Goal: Use online tool/utility: Utilize a website feature to perform a specific function

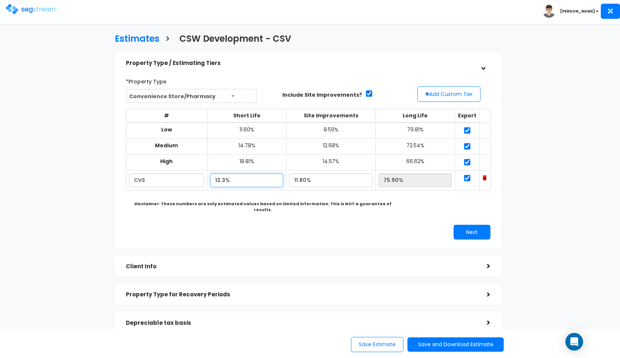
click at [220, 176] on input "12.3%" at bounding box center [246, 181] width 73 height 14
type input "11.90%"
type input "76.30%"
click at [303, 178] on input "11.80%" at bounding box center [330, 181] width 83 height 14
type input "12.20%"
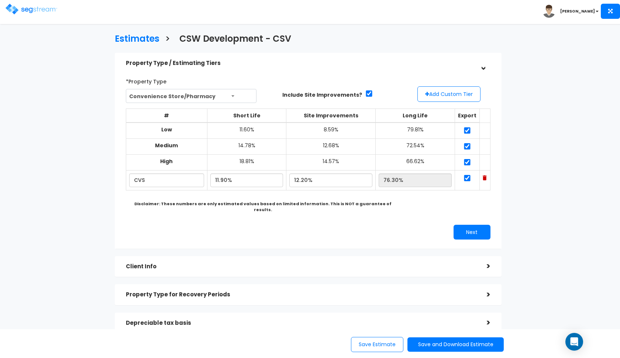
type input "75.90%"
click at [295, 243] on div "Property Type / Estimating Tiers > *Property Type Convenience Store/Pharmacy As…" at bounding box center [308, 221] width 387 height 337
click at [477, 225] on button "Next" at bounding box center [472, 232] width 37 height 15
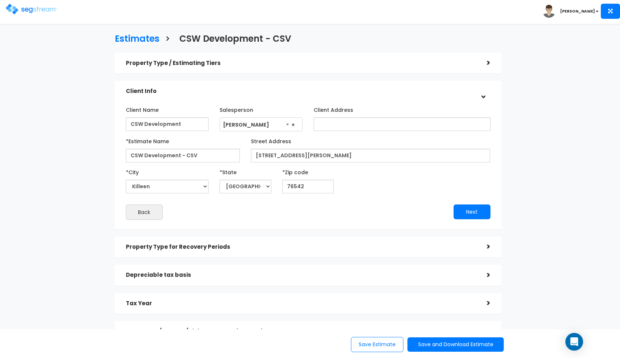
click at [311, 280] on div "Depreciable tax basis" at bounding box center [301, 275] width 350 height 14
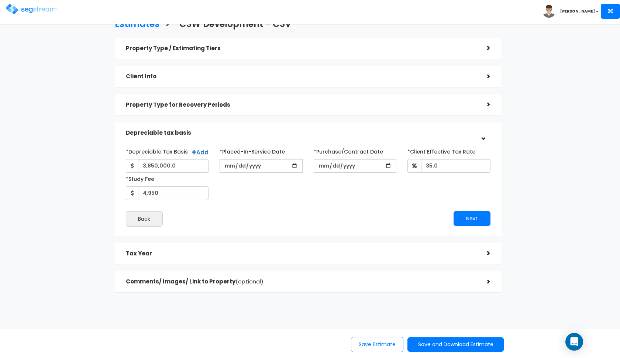
scroll to position [14, 0]
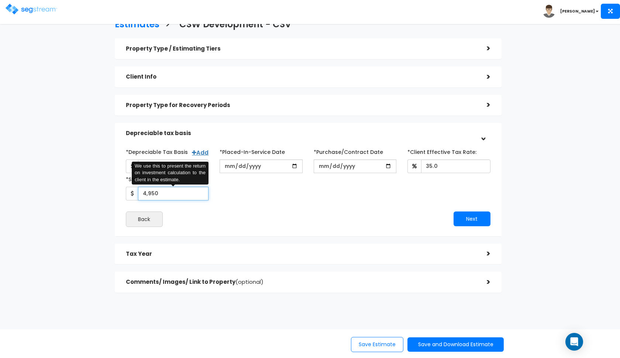
click at [151, 193] on input "4,950" at bounding box center [173, 194] width 71 height 14
type input "4,800"
click at [479, 220] on button "Next" at bounding box center [472, 219] width 37 height 15
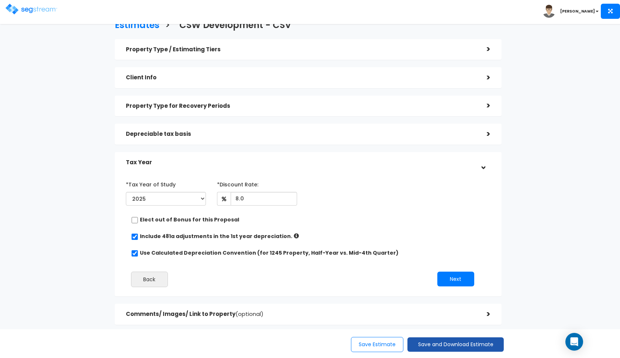
click at [420, 344] on button "Save and Download Estimate" at bounding box center [456, 344] width 96 height 14
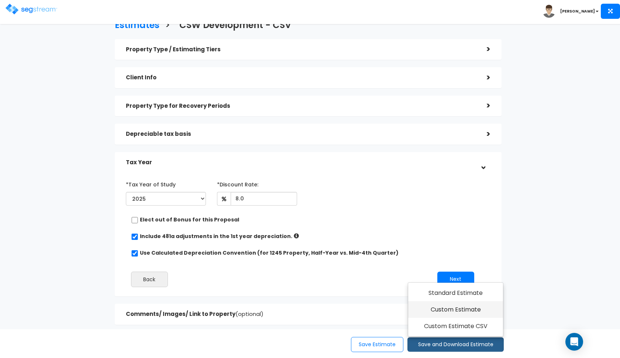
click at [446, 311] on link "Custom Estimate" at bounding box center [455, 309] width 95 height 17
